Goal: Navigation & Orientation: Find specific page/section

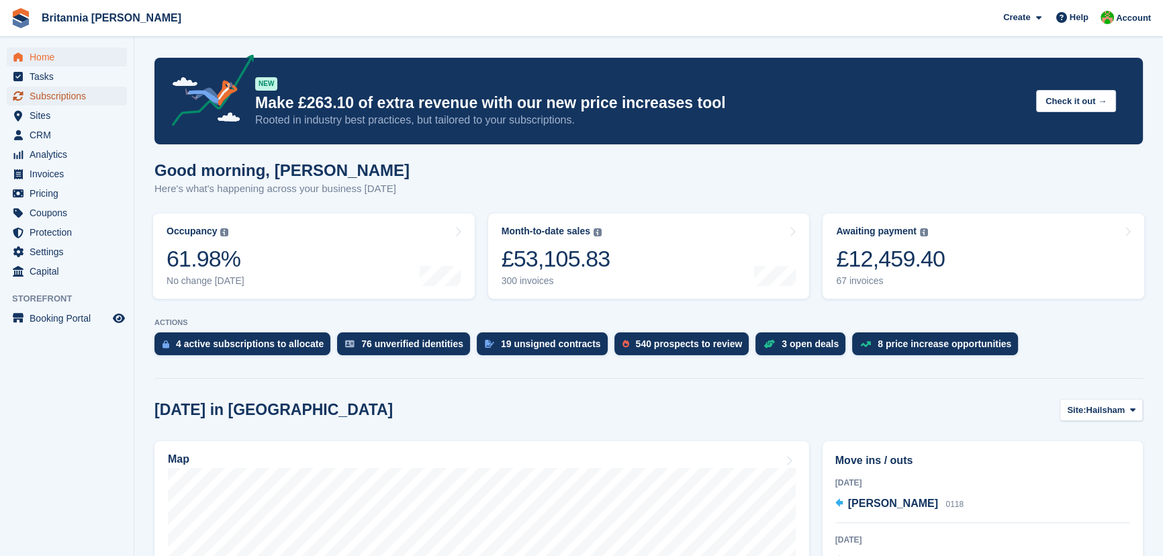
click at [61, 89] on span "Subscriptions" at bounding box center [70, 96] width 81 height 19
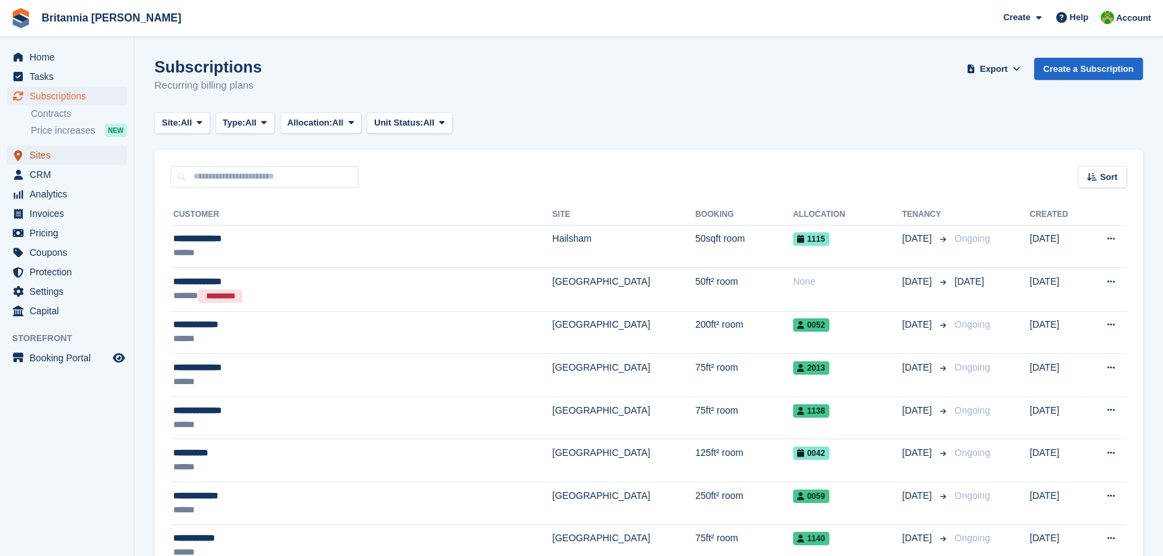
click at [54, 158] on span "Sites" at bounding box center [70, 155] width 81 height 19
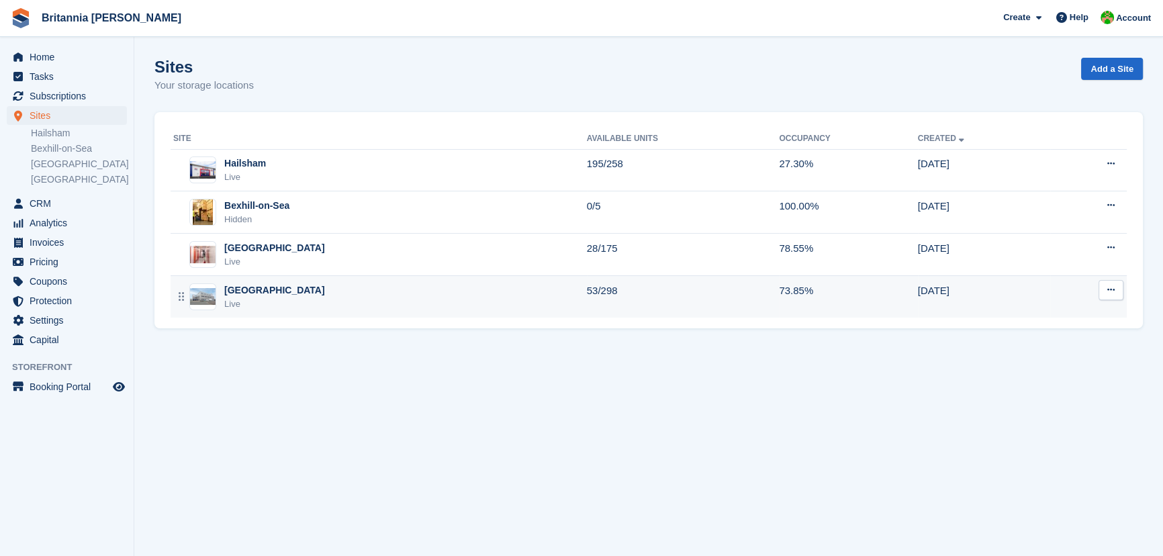
click at [266, 288] on div "[GEOGRAPHIC_DATA]" at bounding box center [274, 290] width 101 height 14
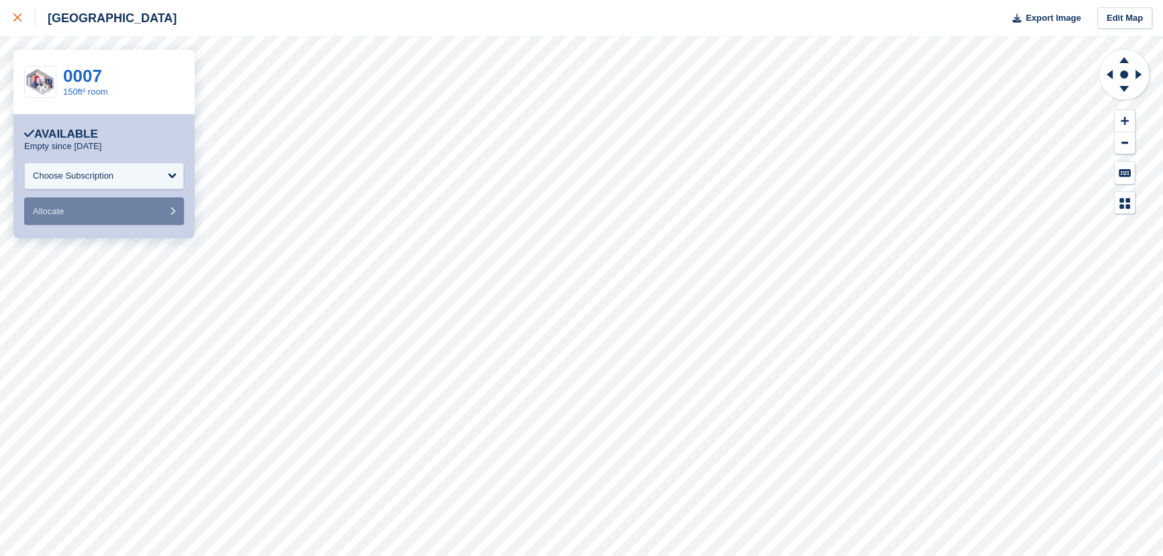
click at [15, 27] on link at bounding box center [18, 18] width 36 height 36
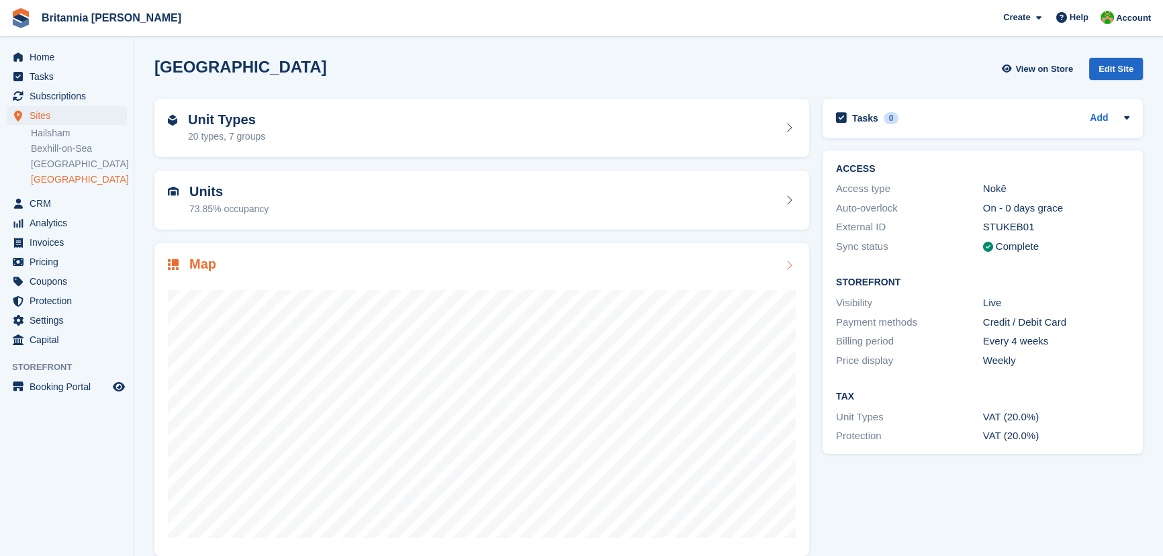
scroll to position [16, 0]
